Goal: Transaction & Acquisition: Purchase product/service

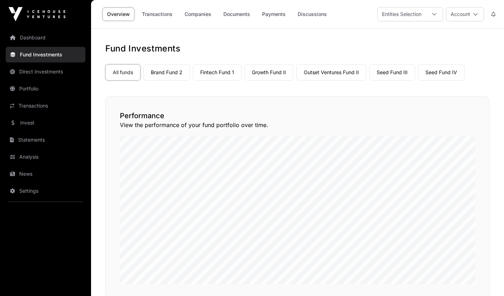
click at [55, 42] on link "Dashboard" at bounding box center [46, 38] width 80 height 16
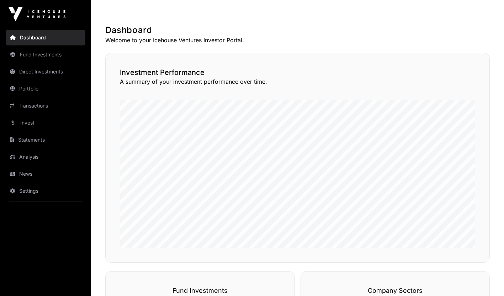
scroll to position [108, 0]
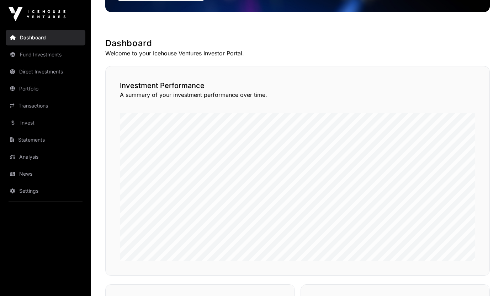
click at [31, 125] on link "Invest" at bounding box center [46, 123] width 80 height 16
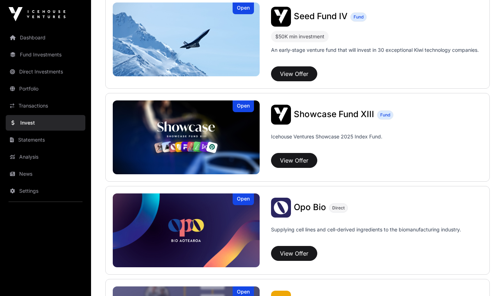
scroll to position [195, 0]
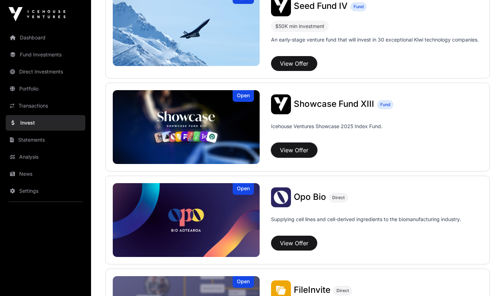
click at [307, 155] on button "View Offer" at bounding box center [294, 150] width 46 height 15
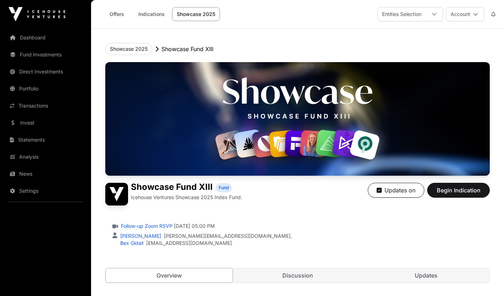
click at [424, 275] on link "Updates" at bounding box center [425, 276] width 127 height 14
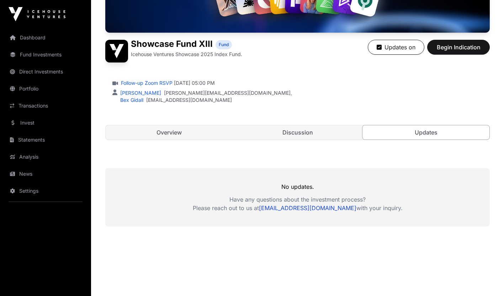
scroll to position [162, 0]
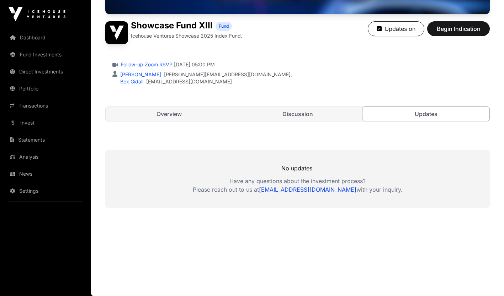
click at [313, 119] on link "Discussion" at bounding box center [297, 114] width 127 height 14
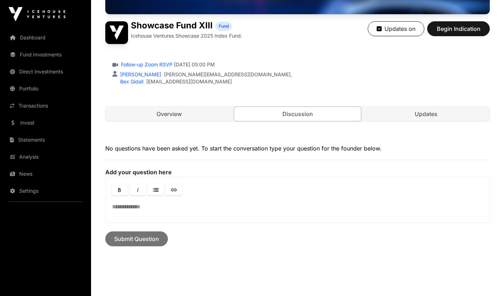
click at [221, 118] on link "Overview" at bounding box center [169, 114] width 127 height 14
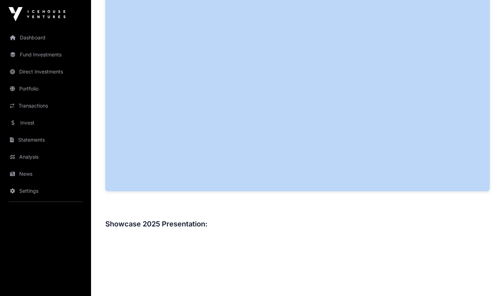
scroll to position [395, 0]
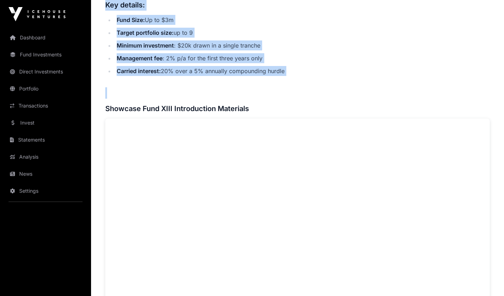
drag, startPoint x: 106, startPoint y: 149, endPoint x: 276, endPoint y: 88, distance: 181.3
click at [276, 88] on div "Overview Showcase Fund XIII invests into a subset of the best supported compani…" at bounding box center [297, 252] width 384 height 684
click at [276, 88] on h3 at bounding box center [297, 92] width 384 height 11
drag, startPoint x: 290, startPoint y: 73, endPoint x: 103, endPoint y: 9, distance: 197.1
click at [103, 9] on div "Showcase 2025 Showcase Fund XIII Showcase Fund XIII Fund Icehouse Ventures Show…" at bounding box center [297, 250] width 413 height 1232
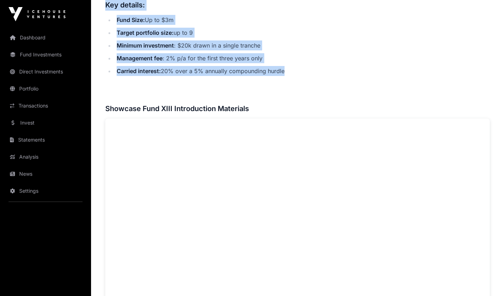
click at [103, 9] on div "Showcase 2025 Showcase Fund XIII Showcase Fund XIII Fund Icehouse Ventures Show…" at bounding box center [297, 250] width 413 height 1232
copy div "Key details: Fund Size: Up to $3m Target portfolio size: up to 9 Minimum invest…"
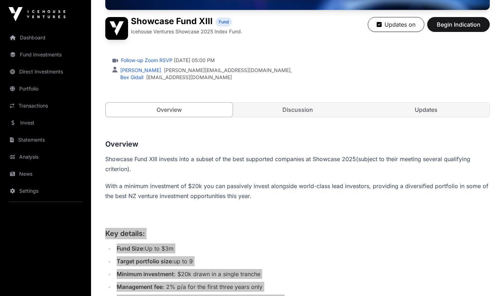
scroll to position [143, 0]
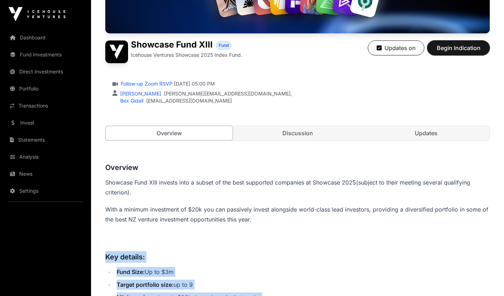
click at [457, 53] on button "Begin Indication" at bounding box center [458, 48] width 63 height 15
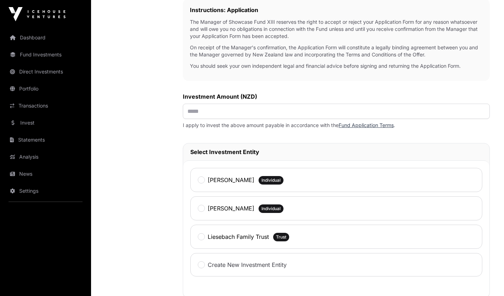
scroll to position [236, 0]
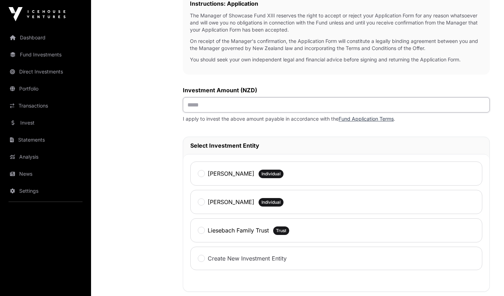
click at [359, 112] on input "text" at bounding box center [336, 104] width 307 height 15
type input "*******"
click at [240, 232] on label "Liesebach Family Trust" at bounding box center [238, 230] width 61 height 9
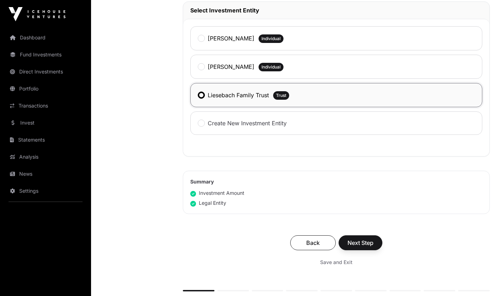
scroll to position [372, 0]
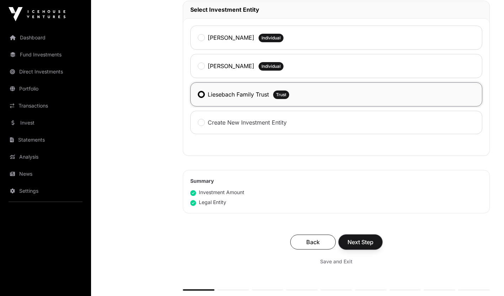
click at [362, 245] on span "Next Step" at bounding box center [360, 242] width 26 height 9
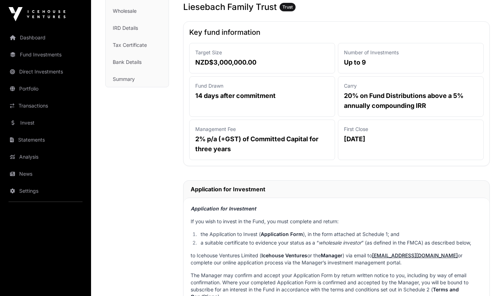
scroll to position [126, 0]
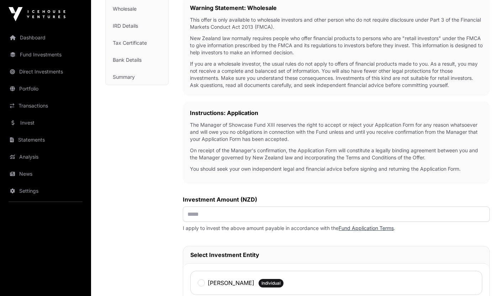
scroll to position [372, 0]
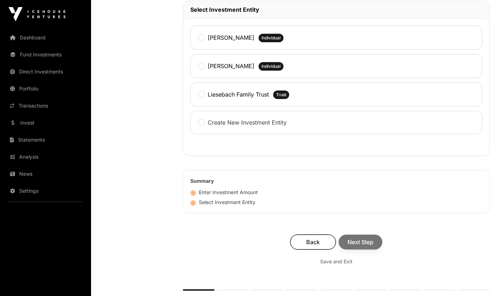
click at [301, 241] on span "Back" at bounding box center [313, 242] width 28 height 9
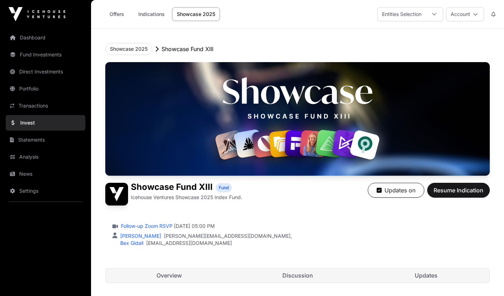
click at [149, 9] on link "Indications" at bounding box center [152, 14] width 36 height 14
click at [110, 14] on link "Offers" at bounding box center [116, 14] width 28 height 14
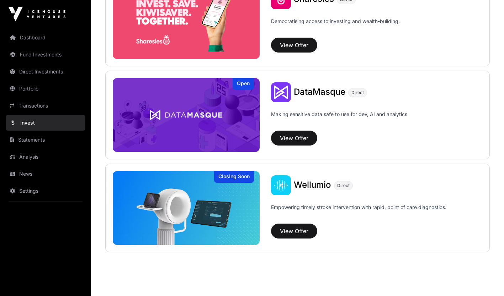
scroll to position [647, 0]
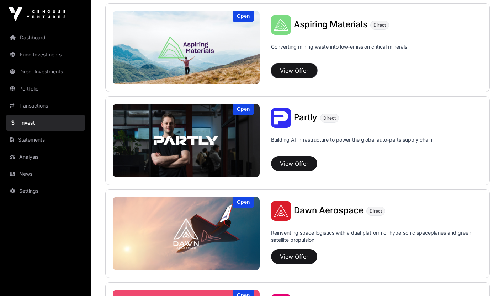
click at [310, 72] on button "View Offer" at bounding box center [294, 70] width 46 height 15
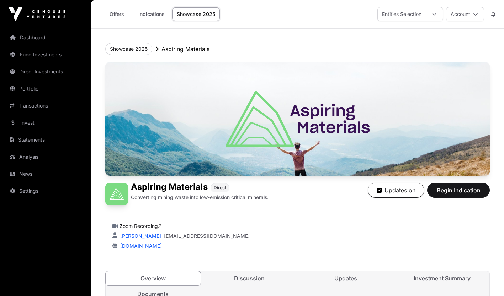
click at [265, 276] on link "Discussion" at bounding box center [249, 279] width 95 height 14
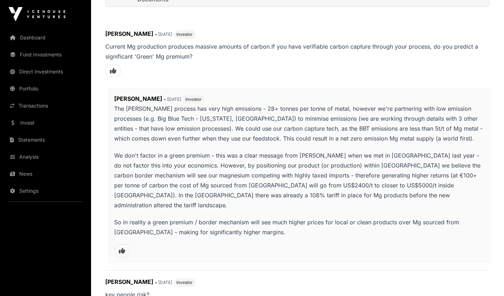
scroll to position [294, 0]
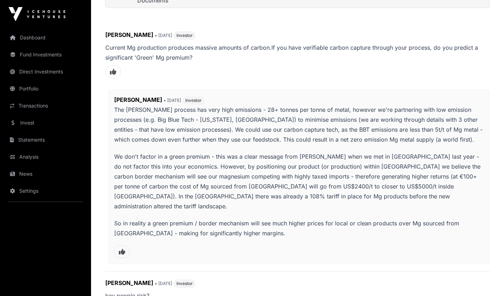
click at [224, 226] on p "So in reality a green premium / border mechanism will see much higher prices fo…" at bounding box center [298, 229] width 369 height 20
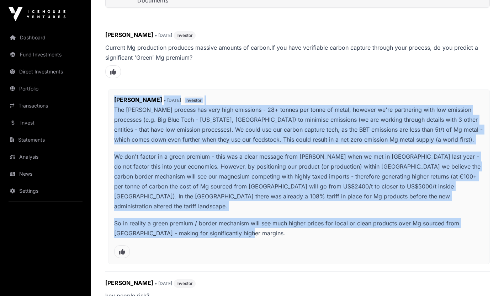
drag, startPoint x: 224, startPoint y: 226, endPoint x: 106, endPoint y: 101, distance: 173.0
click at [106, 101] on div "Mark Chadderton • 3 weeks ago Investor The Pidgeon process has very high emissi…" at bounding box center [297, 177] width 384 height 175
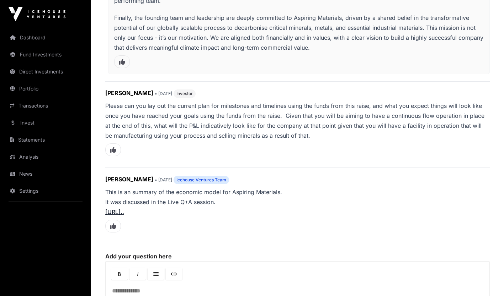
scroll to position [1278, 0]
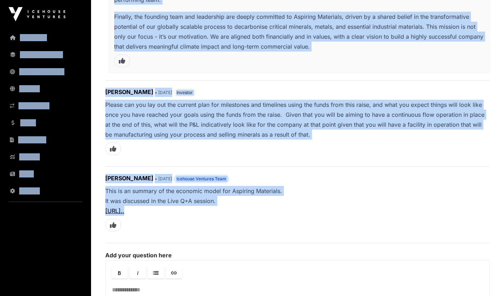
drag, startPoint x: 283, startPoint y: 207, endPoint x: 86, endPoint y: 29, distance: 265.7
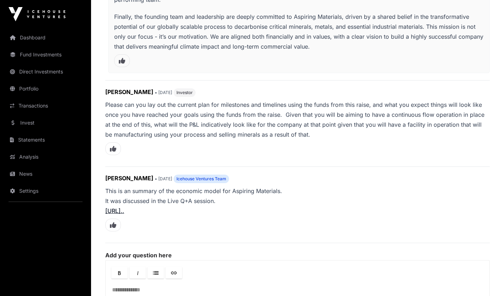
click at [223, 206] on div "Barnaby Marshall • 6 days ago Icehouse Ventures Team This is an summary of the …" at bounding box center [297, 205] width 384 height 62
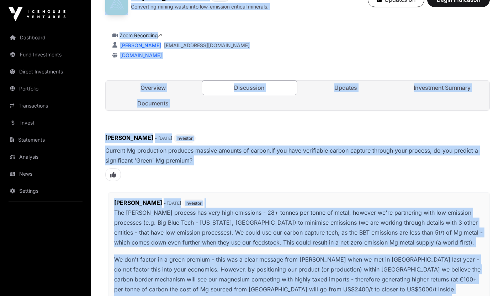
scroll to position [179, 0]
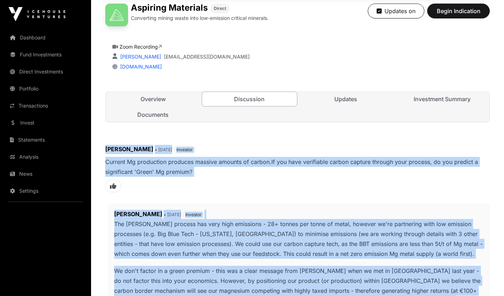
drag, startPoint x: 238, startPoint y: 205, endPoint x: 104, endPoint y: 148, distance: 146.0
copy div "Derek Parkes • 3 weeks ago Investor Current Mg production produces massive amou…"
click at [423, 97] on link "Investment Summary" at bounding box center [441, 99] width 95 height 14
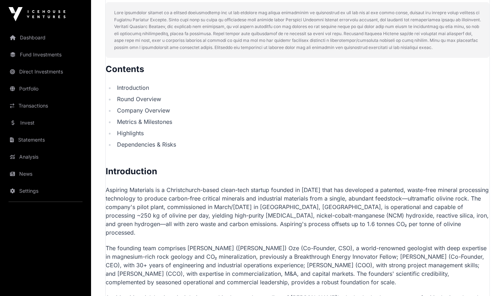
scroll to position [376, 0]
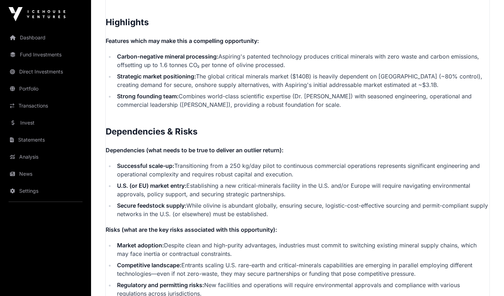
scroll to position [1518, 0]
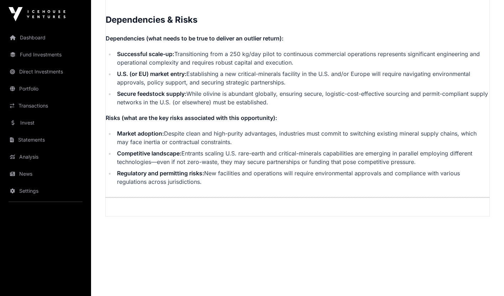
drag, startPoint x: 107, startPoint y: 150, endPoint x: 250, endPoint y: 180, distance: 145.9
copy p "Contents Introduction Round Overview Company Overview Metrics & Milestones High…"
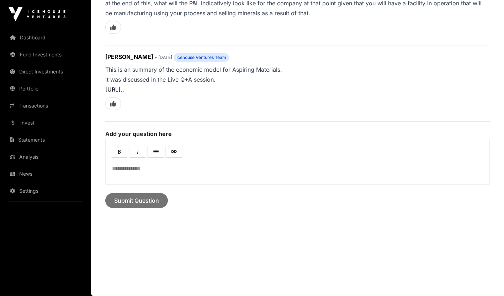
scroll to position [179, 0]
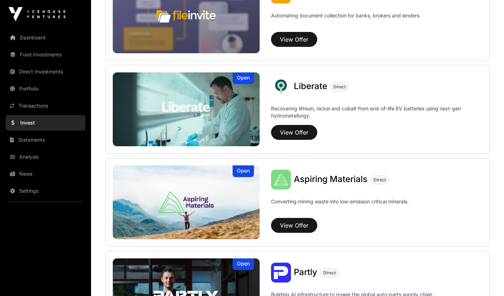
scroll to position [480, 0]
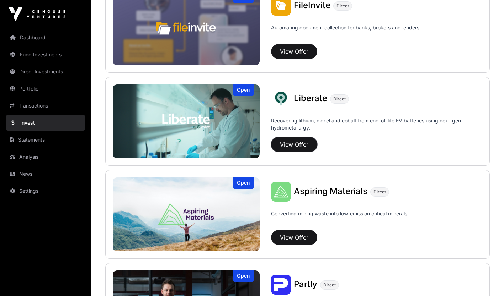
click at [308, 143] on button "View Offer" at bounding box center [294, 144] width 46 height 15
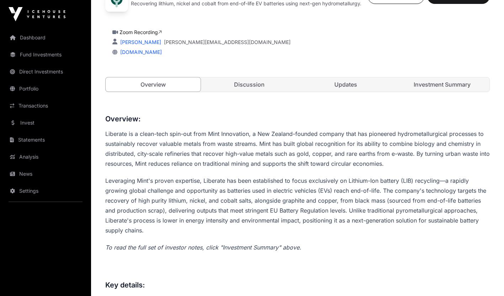
scroll to position [197, 0]
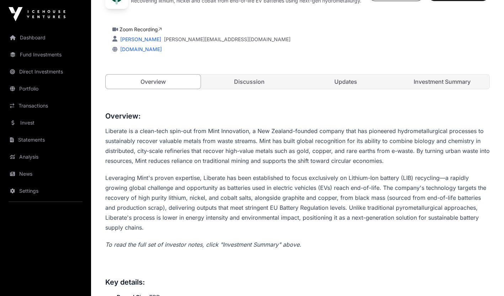
click at [449, 83] on link "Investment Summary" at bounding box center [441, 82] width 95 height 14
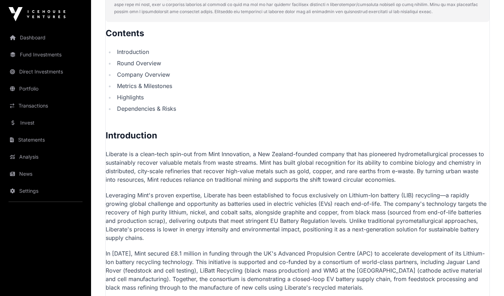
scroll to position [395, 0]
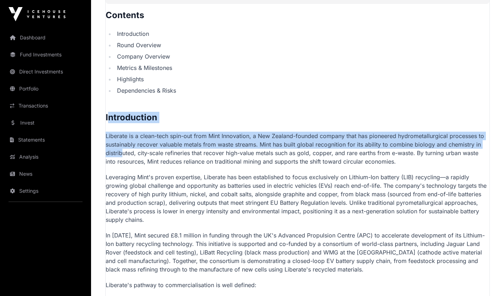
drag, startPoint x: 111, startPoint y: 110, endPoint x: 123, endPoint y: 154, distance: 45.0
drag, startPoint x: 123, startPoint y: 154, endPoint x: 114, endPoint y: 108, distance: 45.9
click at [123, 114] on h2 "Introduction" at bounding box center [297, 117] width 383 height 11
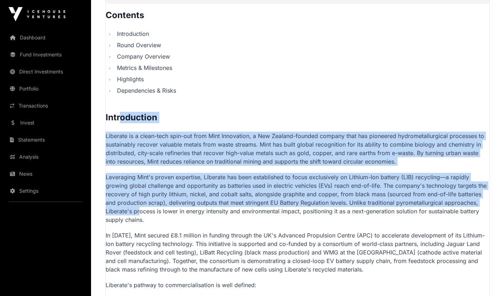
drag, startPoint x: 120, startPoint y: 103, endPoint x: 139, endPoint y: 213, distance: 111.5
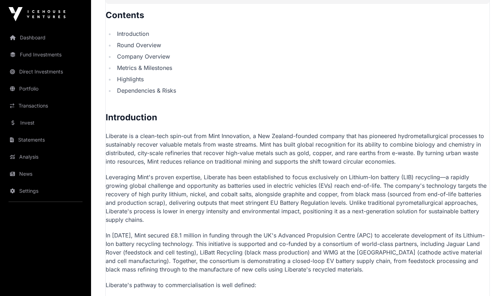
drag, startPoint x: 139, startPoint y: 213, endPoint x: 108, endPoint y: 119, distance: 98.3
click at [108, 119] on h2 "Introduction" at bounding box center [297, 117] width 383 height 11
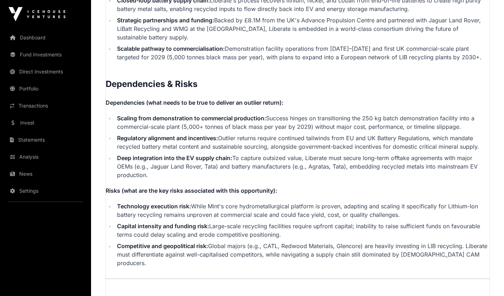
scroll to position [1609, 0]
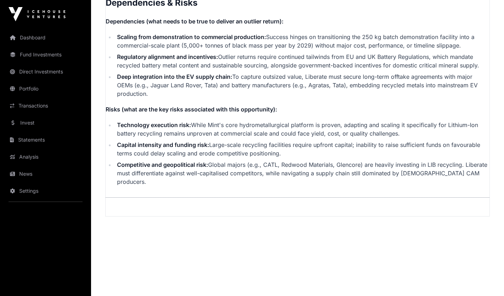
drag, startPoint x: 105, startPoint y: 117, endPoint x: 224, endPoint y: 211, distance: 151.8
copy p "Contents Introduction Round Overview Company Overview Metrics & Milestones High…"
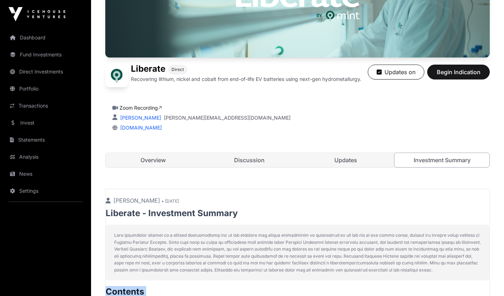
scroll to position [31, 0]
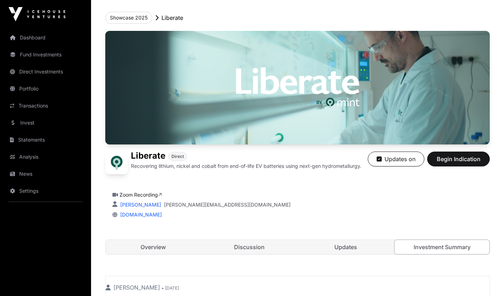
click at [271, 245] on link "Discussion" at bounding box center [249, 247] width 95 height 14
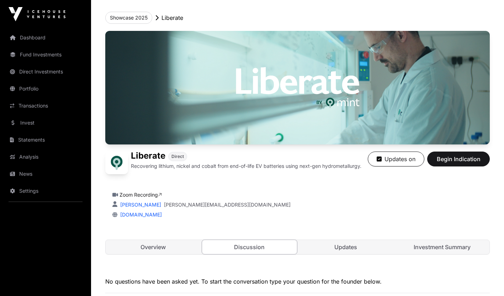
scroll to position [70, 0]
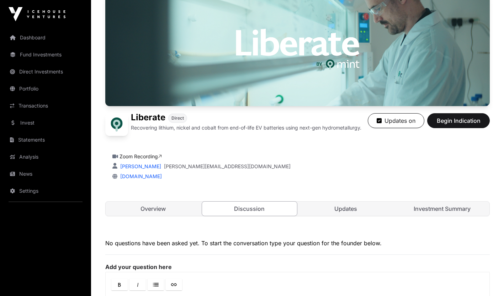
click at [502, 90] on div "Showcase 2025 Liberate Liberate Direct Recovering lithium, nickel and cobalt fr…" at bounding box center [297, 168] width 413 height 419
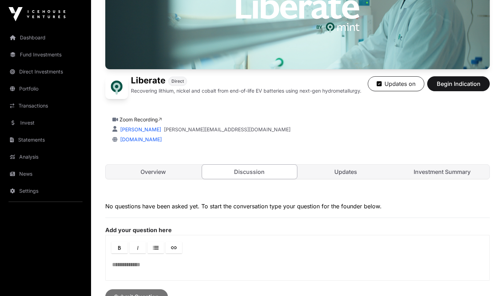
scroll to position [100, 0]
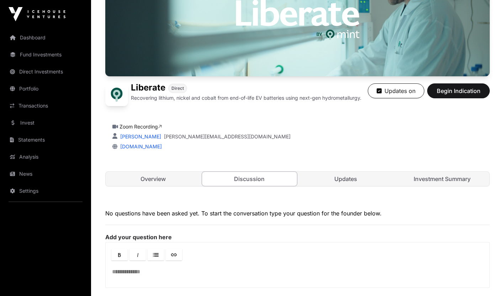
click at [352, 176] on link "Updates" at bounding box center [345, 179] width 95 height 14
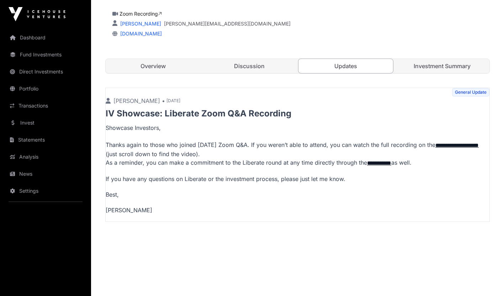
scroll to position [214, 0]
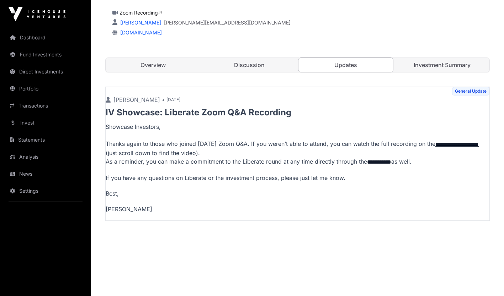
click at [458, 142] on link "**********" at bounding box center [456, 144] width 43 height 5
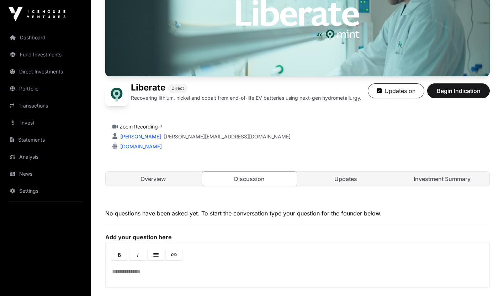
scroll to position [31, 0]
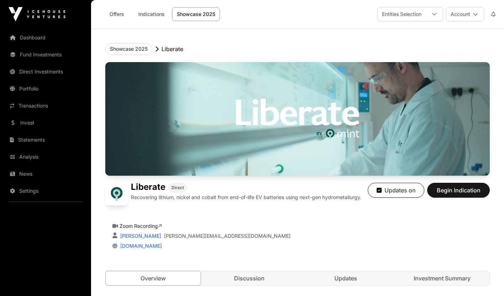
click at [116, 17] on link "Offers" at bounding box center [116, 14] width 28 height 14
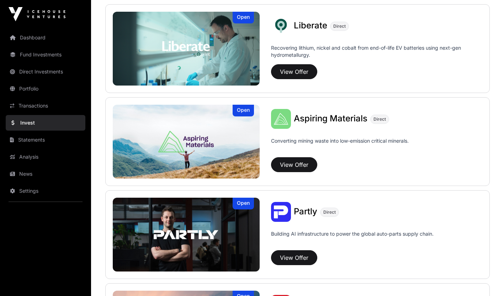
scroll to position [554, 0]
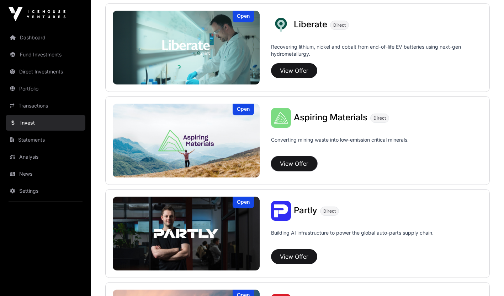
click at [297, 162] on button "View Offer" at bounding box center [294, 163] width 46 height 15
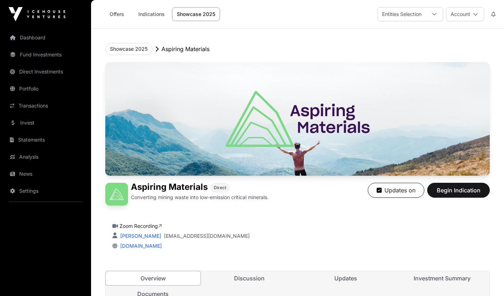
click at [334, 276] on link "Updates" at bounding box center [345, 279] width 95 height 14
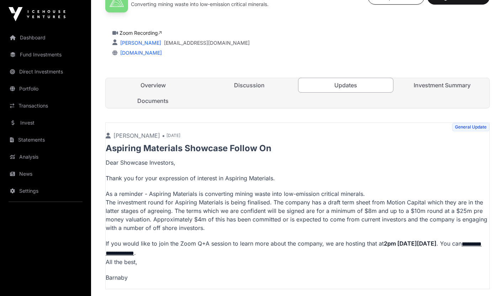
scroll to position [206, 0]
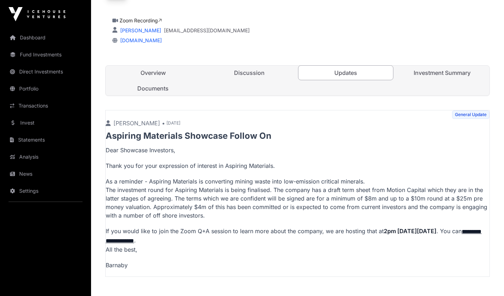
click at [251, 71] on link "Discussion" at bounding box center [249, 73] width 95 height 14
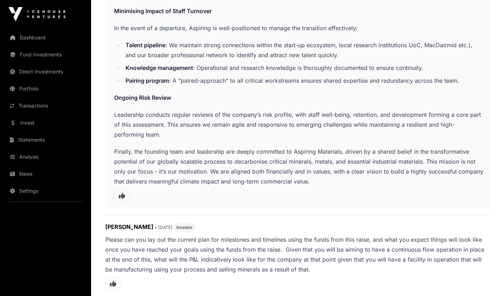
scroll to position [971, 0]
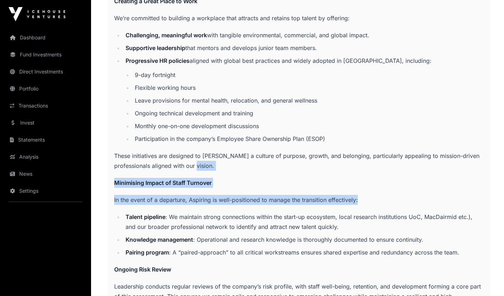
drag, startPoint x: 477, startPoint y: 192, endPoint x: 461, endPoint y: 155, distance: 40.8
click at [461, 155] on span "People Risks I think there are two elements to the question around people risk:…" at bounding box center [298, 12] width 369 height 692
drag, startPoint x: 461, startPoint y: 155, endPoint x: 459, endPoint y: 161, distance: 6.4
click at [459, 161] on span "People Risks I think there are two elements to the question around people risk:…" at bounding box center [298, 12] width 369 height 692
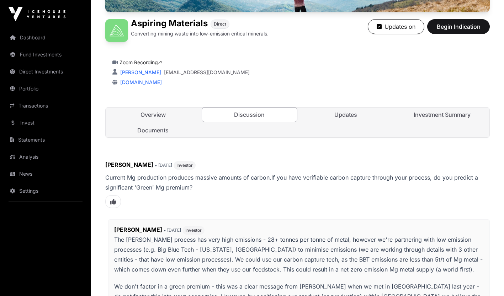
scroll to position [97, 0]
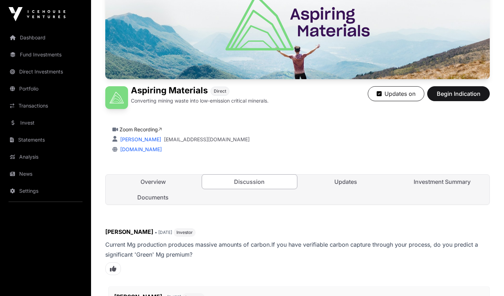
click at [143, 196] on link "Documents" at bounding box center [153, 197] width 95 height 14
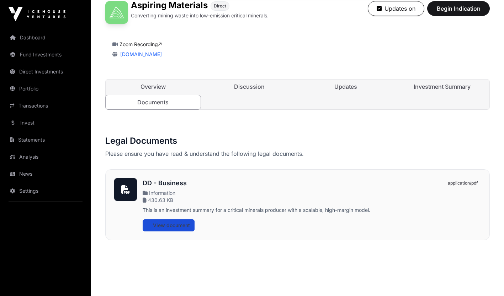
scroll to position [183, 0]
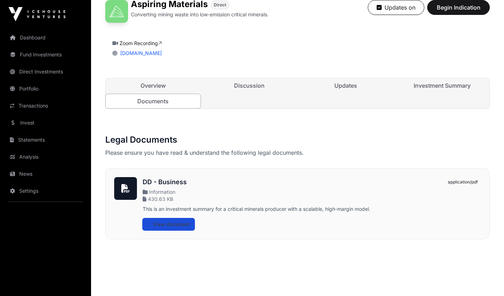
click at [179, 223] on span "View document" at bounding box center [171, 224] width 37 height 7
click at [162, 190] on span "Information" at bounding box center [159, 192] width 33 height 6
click at [135, 190] on div at bounding box center [125, 188] width 23 height 23
click at [125, 191] on icon at bounding box center [125, 188] width 9 height 9
click at [146, 200] on span "430.63 KB" at bounding box center [159, 199] width 33 height 7
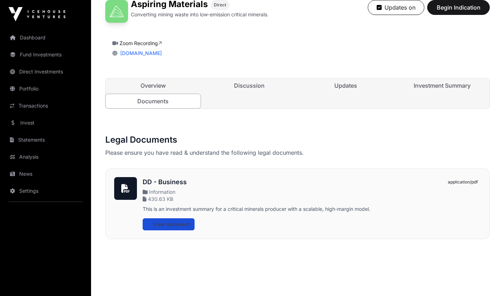
click at [151, 200] on span "430.63 KB" at bounding box center [159, 199] width 33 height 7
click at [183, 221] on span "View document" at bounding box center [171, 224] width 37 height 7
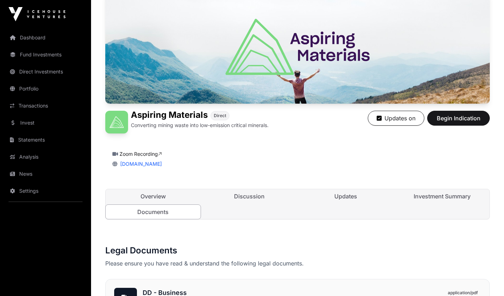
scroll to position [72, 0]
click at [350, 198] on link "Updates" at bounding box center [345, 197] width 95 height 14
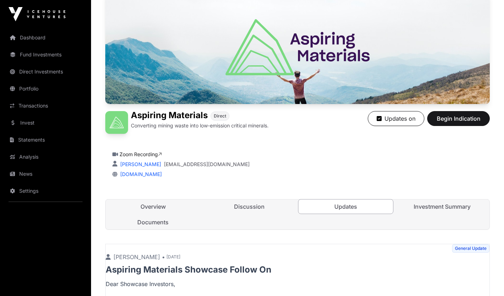
click at [444, 210] on link "Investment Summary" at bounding box center [441, 207] width 95 height 14
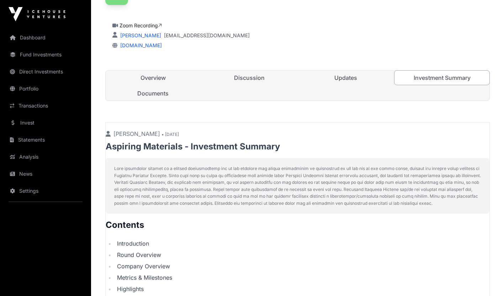
scroll to position [186, 0]
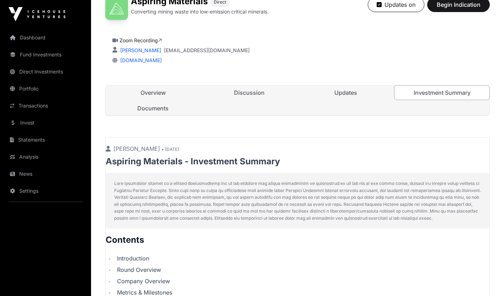
click at [167, 93] on link "Overview" at bounding box center [153, 93] width 95 height 14
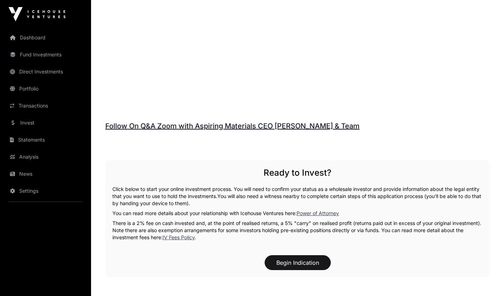
scroll to position [944, 0]
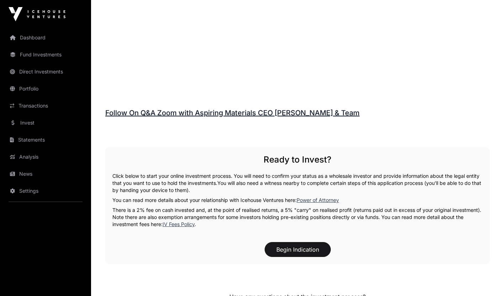
click at [315, 109] on link "Follow On Q&A Zoom with Aspiring Materials CEO Mark Chadderton & Team" at bounding box center [232, 113] width 254 height 9
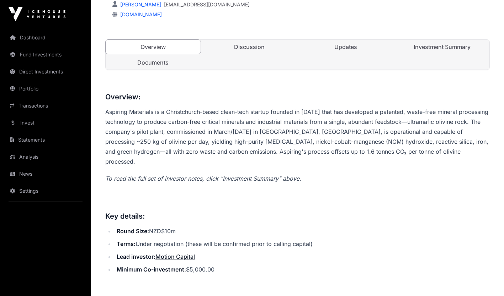
scroll to position [223, 0]
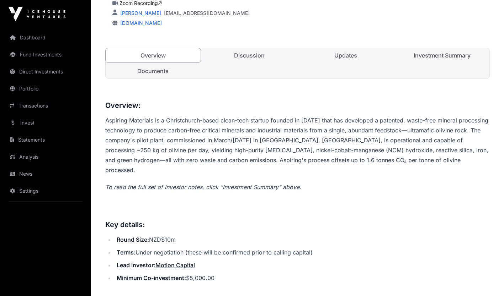
click at [422, 52] on link "Investment Summary" at bounding box center [441, 55] width 95 height 14
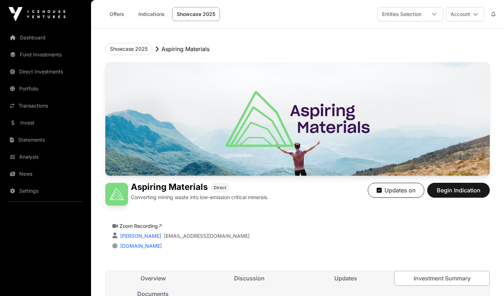
click at [156, 277] on link "Overview" at bounding box center [153, 279] width 95 height 14
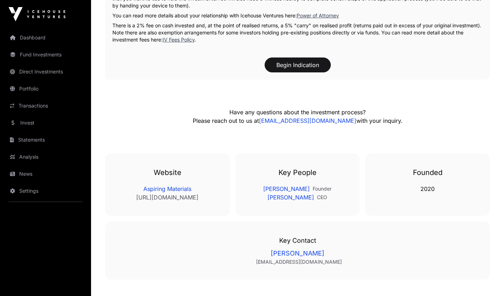
scroll to position [1091, 0]
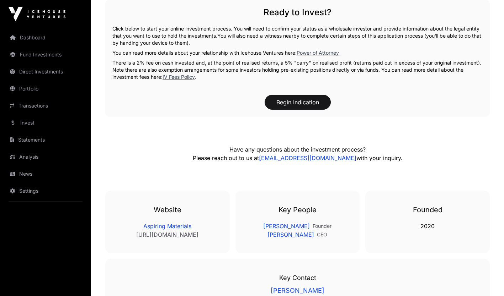
click at [437, 147] on p "Have any questions about the investment process? Please reach out to us at oper…" at bounding box center [297, 153] width 288 height 17
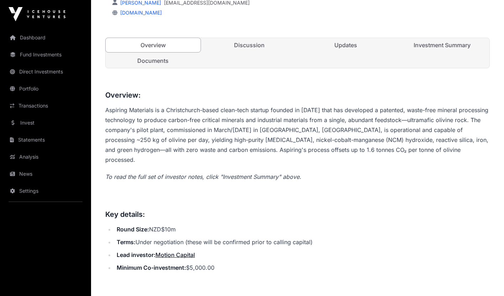
scroll to position [215, 0]
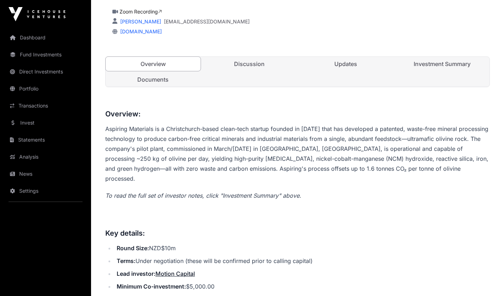
click at [162, 77] on link "Documents" at bounding box center [153, 79] width 95 height 14
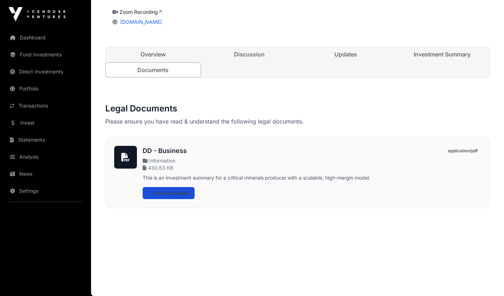
scroll to position [214, 0]
drag, startPoint x: 190, startPoint y: 152, endPoint x: 140, endPoint y: 151, distance: 50.5
click at [140, 151] on div "DD - Business Information 430.63 KB This is an investment summary for a critica…" at bounding box center [297, 172] width 366 height 53
click at [497, 136] on div "Showcase 2025 Aspiring Materials Aspiring Materials Direct Converting mining wa…" at bounding box center [297, 29] width 413 height 431
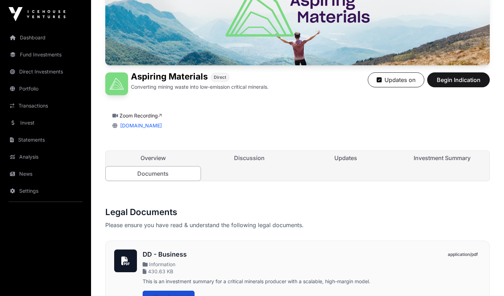
scroll to position [110, 0]
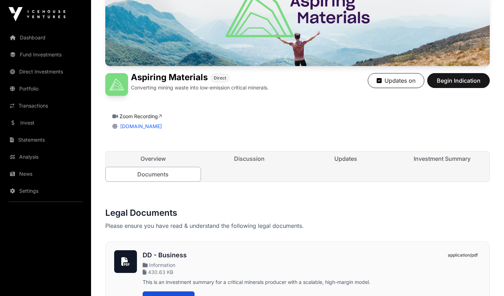
click at [175, 196] on div "Showcase 2025 Aspiring Materials Aspiring Materials Direct Converting mining wa…" at bounding box center [297, 134] width 413 height 431
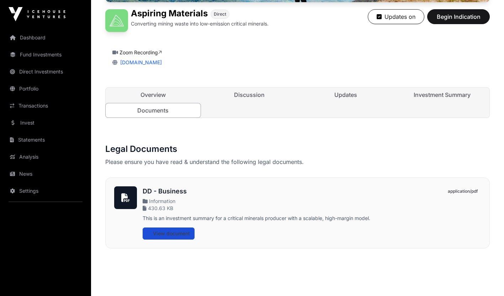
scroll to position [174, 0]
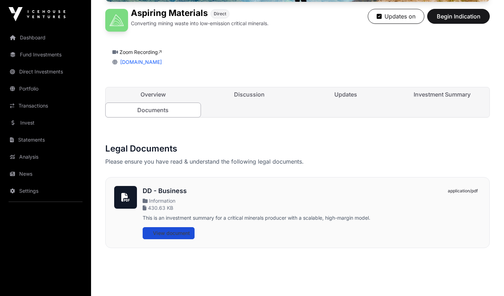
click at [209, 68] on div "Zoom Recording aspiringmaterials.com" at bounding box center [297, 56] width 384 height 34
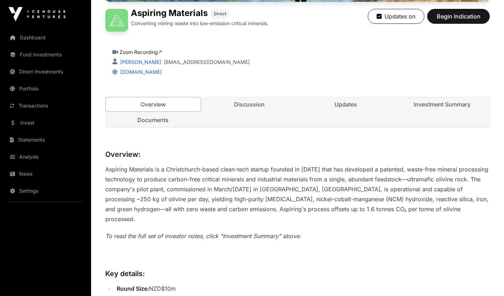
scroll to position [215, 0]
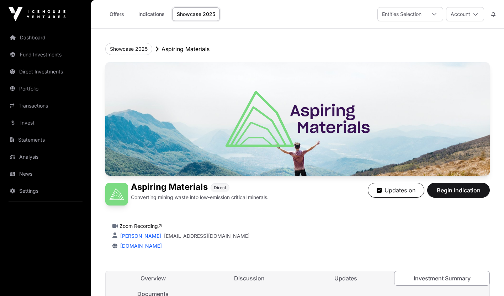
click at [119, 12] on link "Offers" at bounding box center [116, 14] width 28 height 14
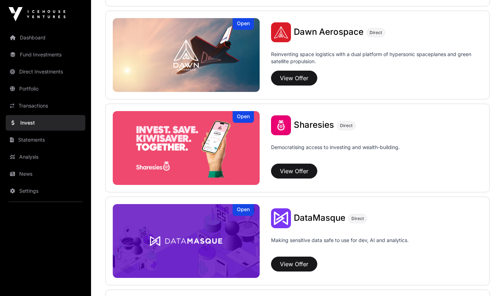
scroll to position [838, 0]
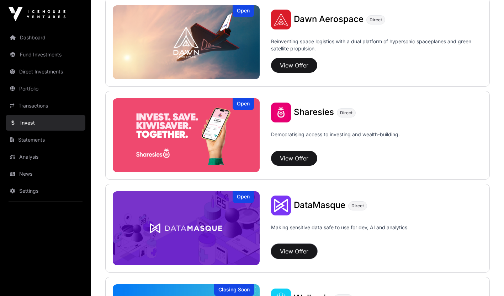
click at [299, 253] on button "View Offer" at bounding box center [294, 251] width 46 height 15
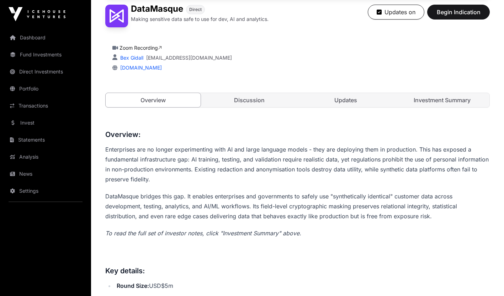
scroll to position [173, 0]
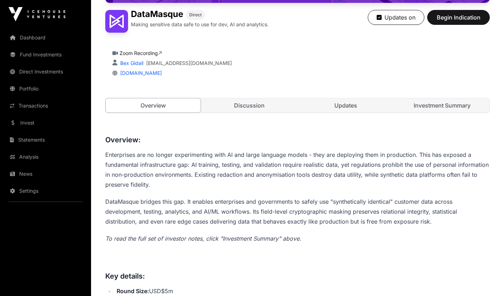
click at [253, 107] on link "Discussion" at bounding box center [249, 105] width 95 height 14
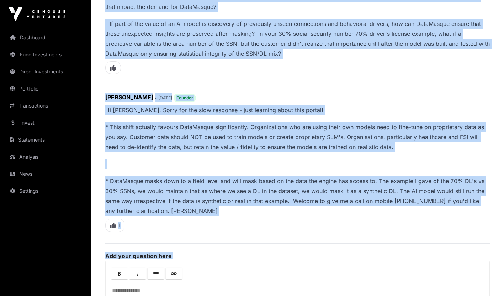
scroll to position [478, 0]
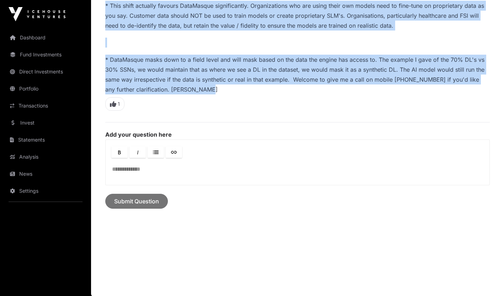
drag, startPoint x: 106, startPoint y: 92, endPoint x: 282, endPoint y: 90, distance: 175.6
click at [282, 90] on div "Eric Lemond • 1 week ago Investor Sorry I missed the live Q&A - had a couple qu…" at bounding box center [297, 20] width 384 height 378
click at [282, 90] on p "* DataMasque masks down to a field level and will mask based on the data the en…" at bounding box center [297, 75] width 384 height 40
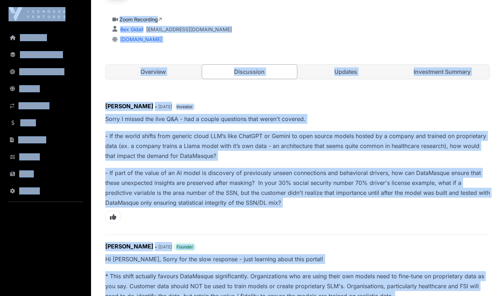
scroll to position [158, 0]
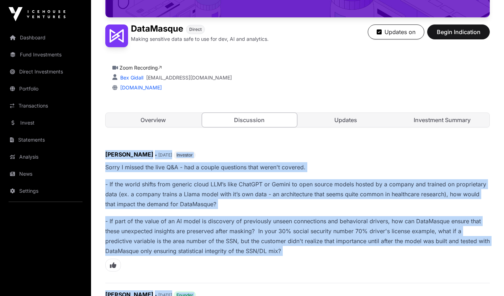
drag, startPoint x: 184, startPoint y: 101, endPoint x: 105, endPoint y: 149, distance: 92.5
click at [105, 149] on div "Showcase 2025 DataMasque DataMasque Direct Making sensitive data safe to use fo…" at bounding box center [297, 217] width 413 height 695
copy div "Eric Lemond • 1 week ago Investor Sorry I missed the live Q&A - had a couple qu…"
click at [351, 118] on link "Updates" at bounding box center [345, 120] width 95 height 14
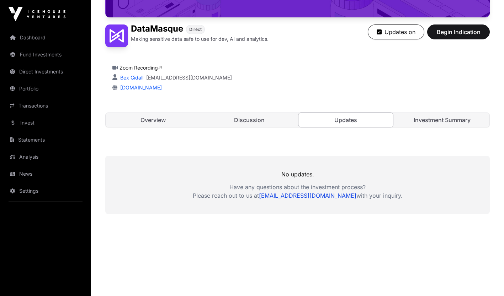
click at [422, 119] on link "Investment Summary" at bounding box center [441, 120] width 95 height 14
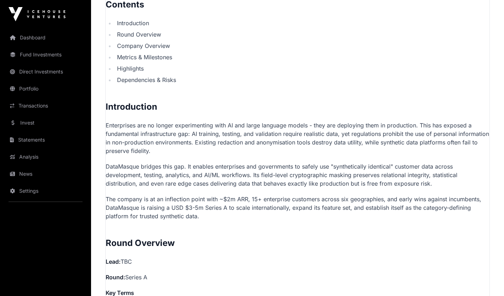
scroll to position [407, 0]
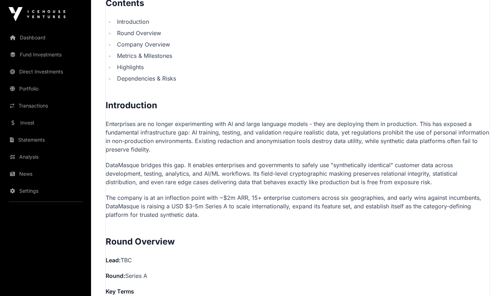
drag, startPoint x: 111, startPoint y: 98, endPoint x: 111, endPoint y: 108, distance: 9.6
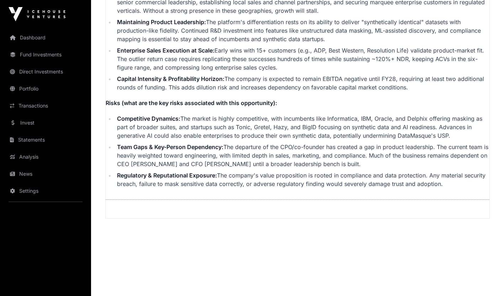
scroll to position [1768, 0]
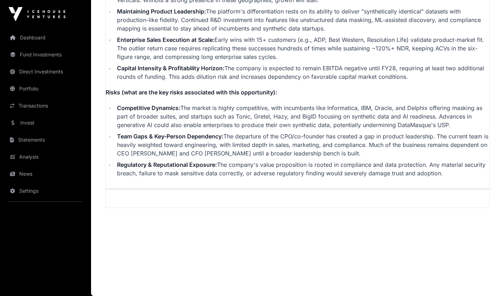
drag, startPoint x: 105, startPoint y: 104, endPoint x: 181, endPoint y: 284, distance: 194.4
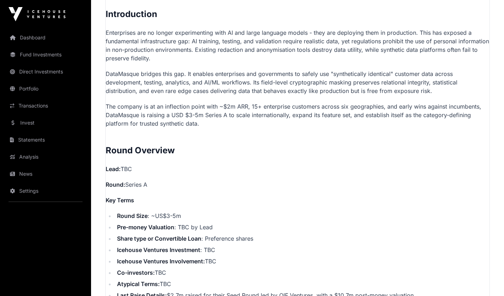
scroll to position [477, 0]
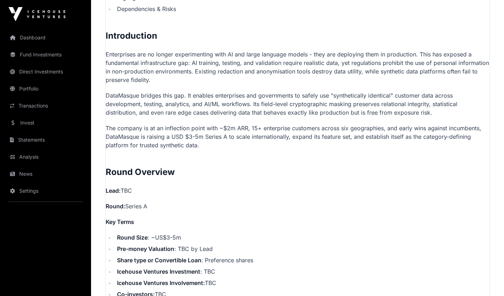
drag, startPoint x: 443, startPoint y: 176, endPoint x: 103, endPoint y: 36, distance: 367.3
copy p "Introduction Enterprises are no longer experimenting with AI and large language…"
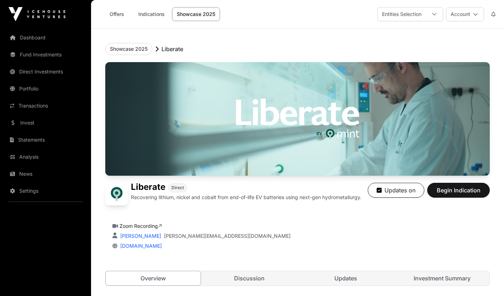
drag, startPoint x: 503, startPoint y: 55, endPoint x: 501, endPoint y: 90, distance: 34.8
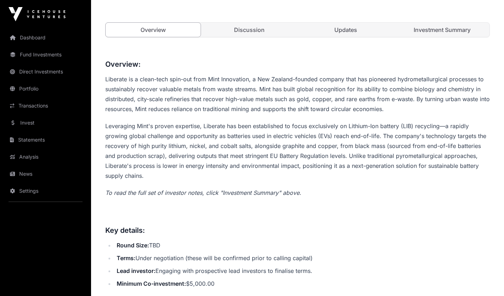
scroll to position [217, 0]
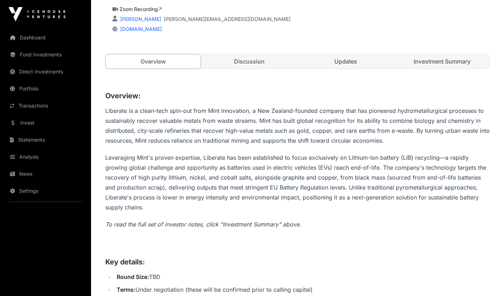
click at [256, 61] on link "Discussion" at bounding box center [249, 61] width 95 height 14
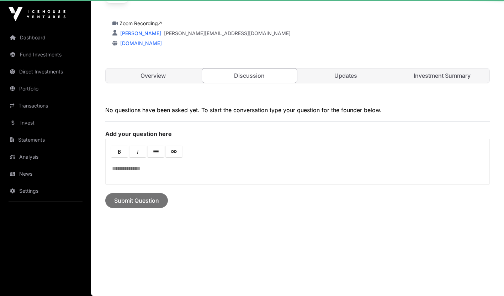
scroll to position [203, 0]
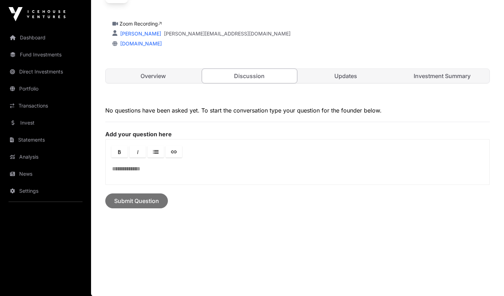
click at [338, 76] on link "Updates" at bounding box center [345, 76] width 95 height 14
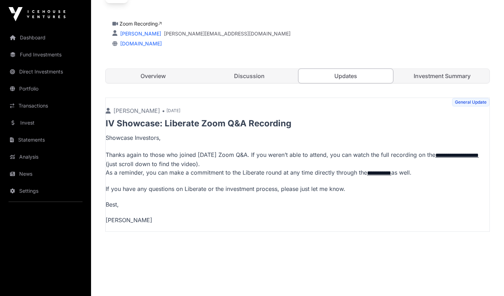
click at [134, 152] on p "**********" at bounding box center [297, 156] width 383 height 44
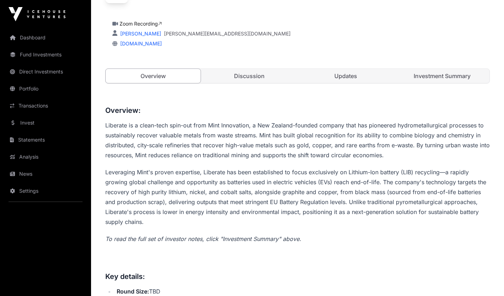
scroll to position [217, 0]
